Goal: Information Seeking & Learning: Learn about a topic

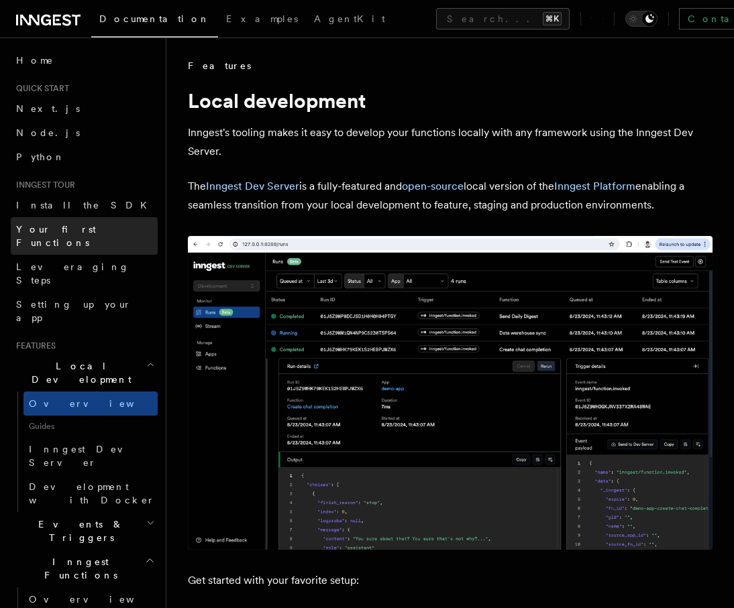
click at [76, 229] on span "Your first Functions" at bounding box center [56, 236] width 80 height 24
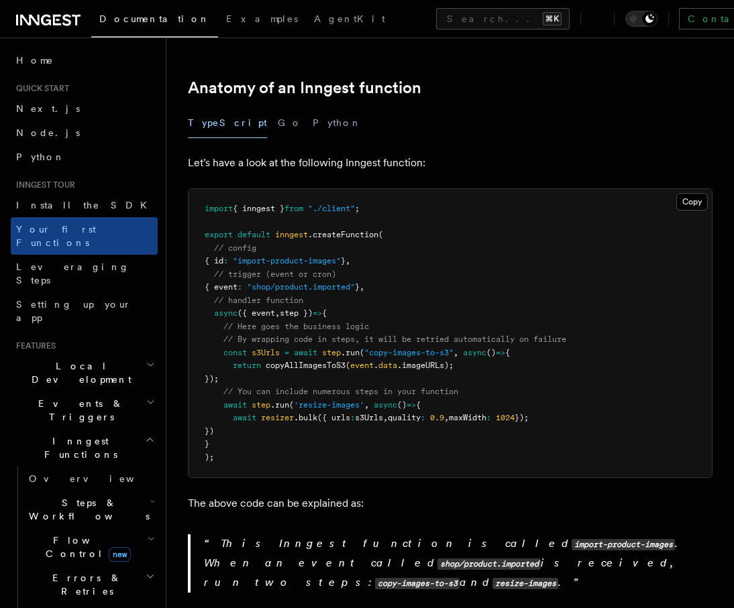
scroll to position [217, 0]
click at [312, 109] on button "Python" at bounding box center [336, 122] width 49 height 30
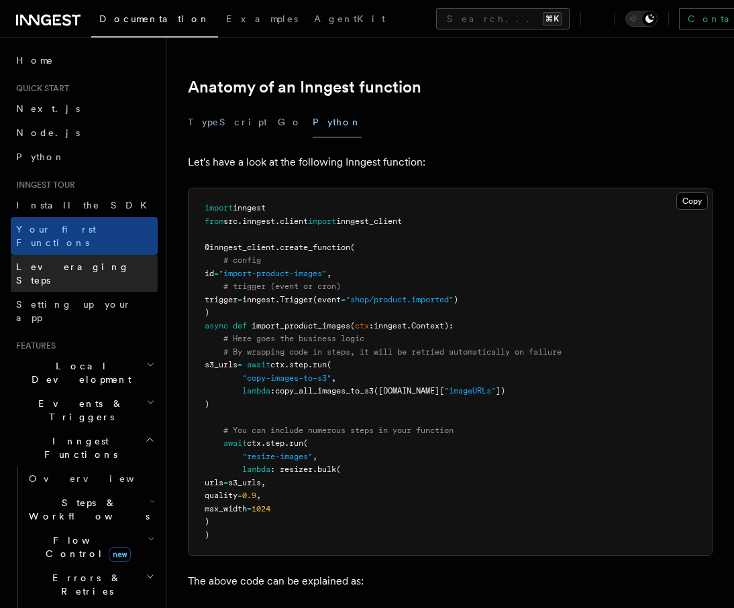
click at [83, 255] on link "Leveraging Steps" at bounding box center [84, 274] width 147 height 38
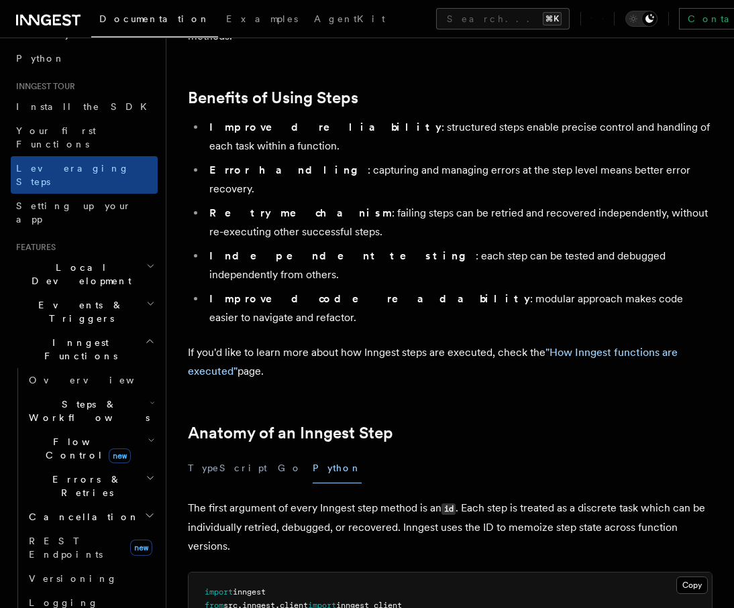
scroll to position [225, 0]
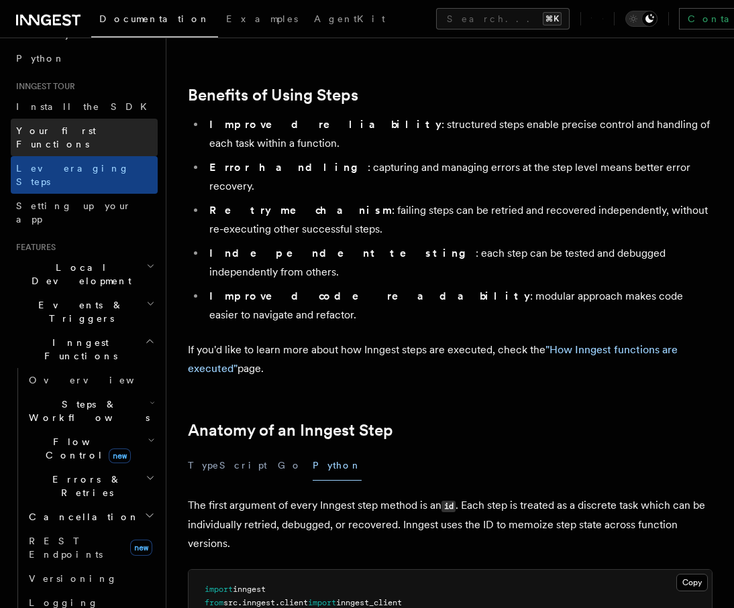
click at [64, 123] on link "Your first Functions" at bounding box center [84, 138] width 147 height 38
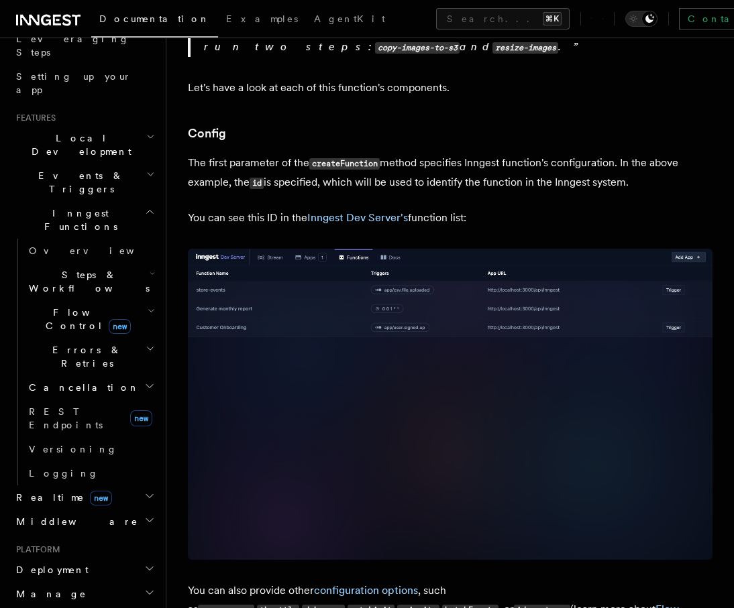
scroll to position [831, 0]
click at [87, 268] on span "Steps & Workflows" at bounding box center [86, 281] width 126 height 27
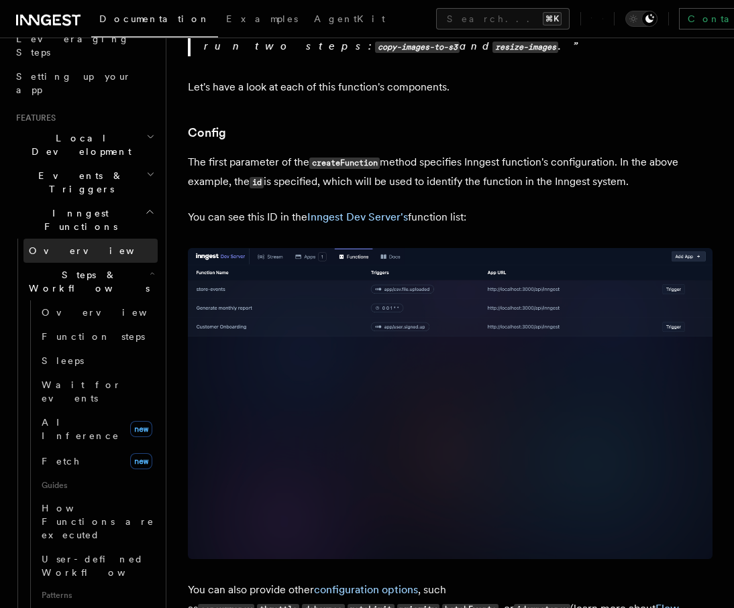
click at [84, 239] on link "Overview" at bounding box center [90, 251] width 134 height 24
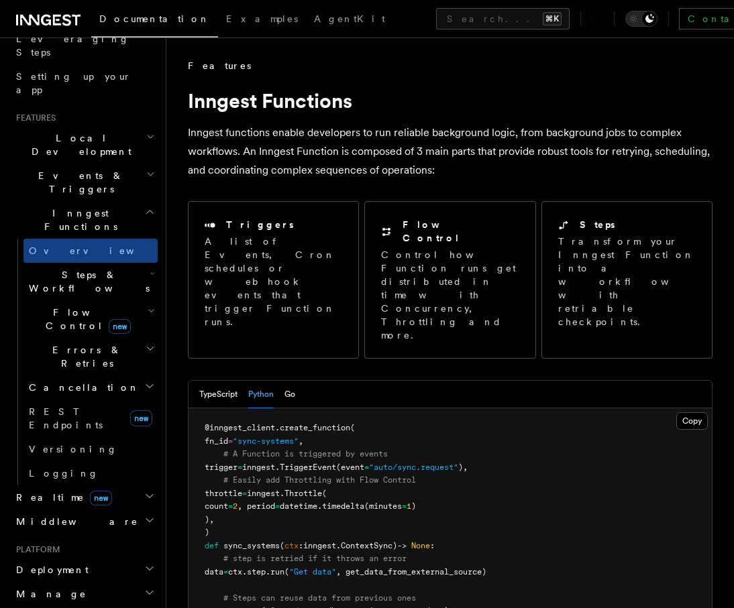
click at [85, 268] on span "Steps & Workflows" at bounding box center [86, 281] width 126 height 27
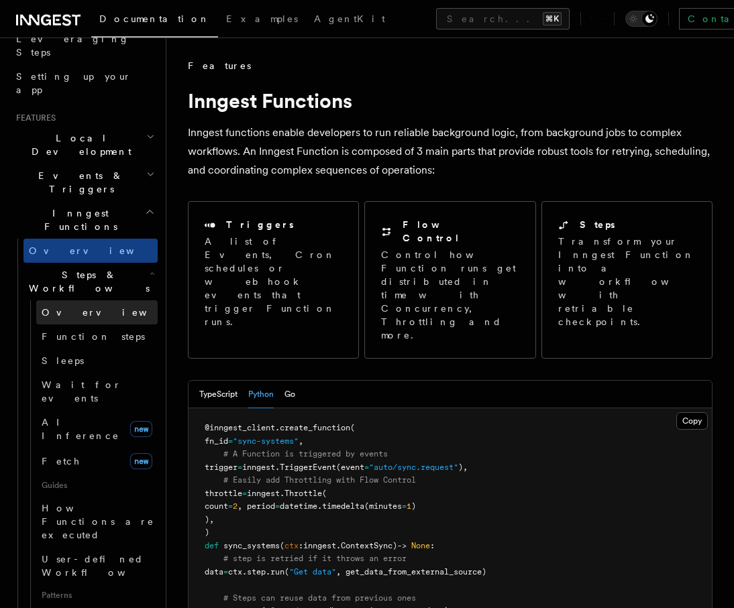
click at [97, 300] on link "Overview" at bounding box center [96, 312] width 121 height 24
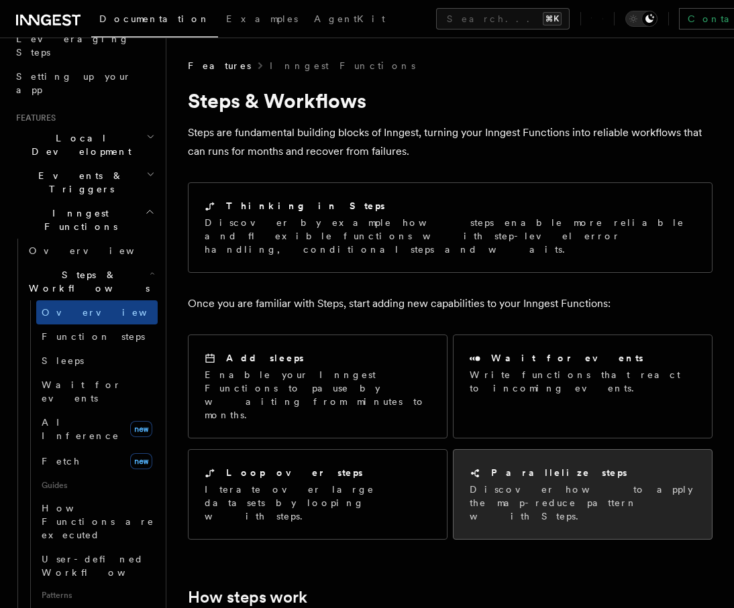
click at [490, 474] on div "Parallelize steps Discover how to apply the map-reduce pattern with Steps." at bounding box center [582, 494] width 258 height 89
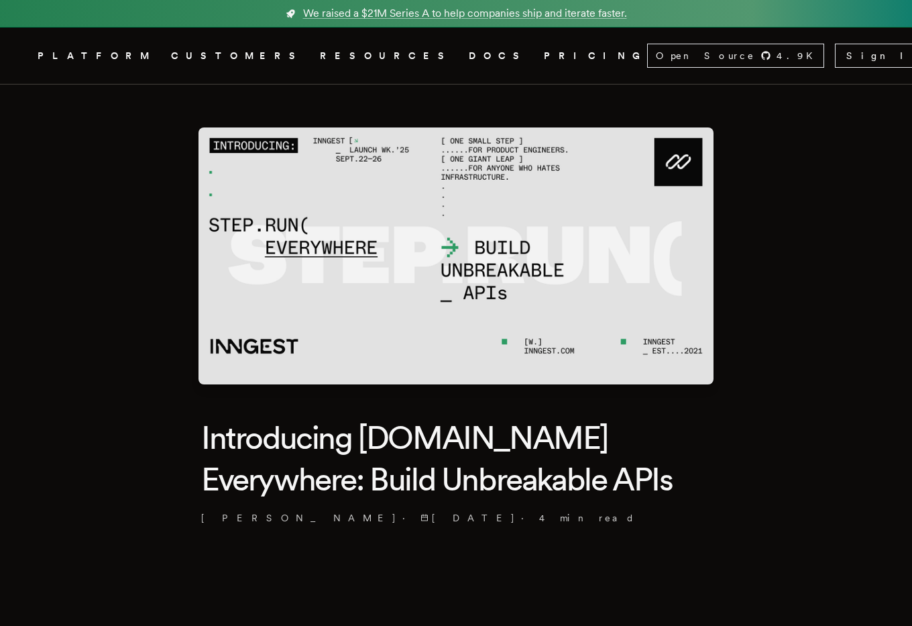
click at [335, 241] on img at bounding box center [455, 255] width 515 height 257
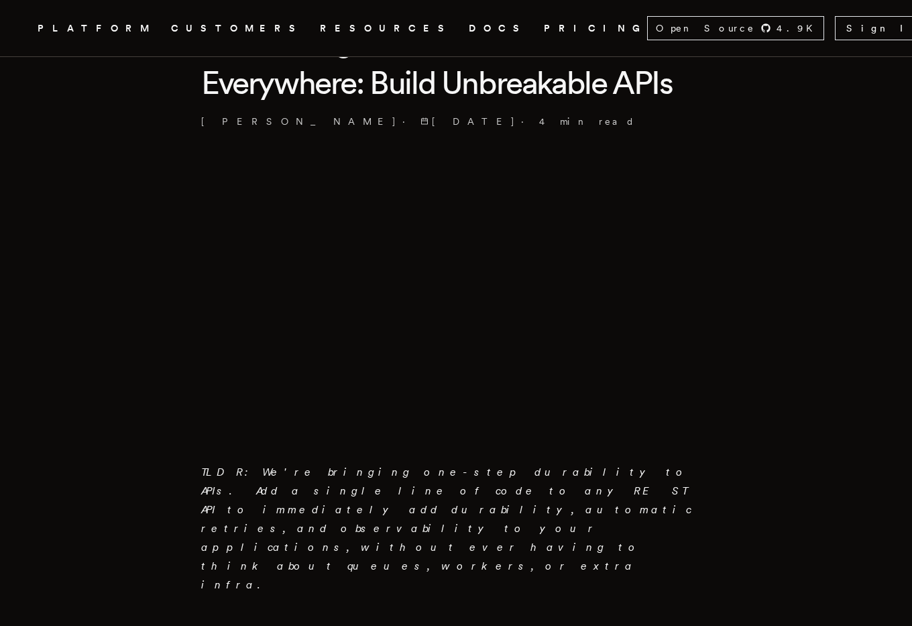
scroll to position [410, 0]
